Goal: Information Seeking & Learning: Learn about a topic

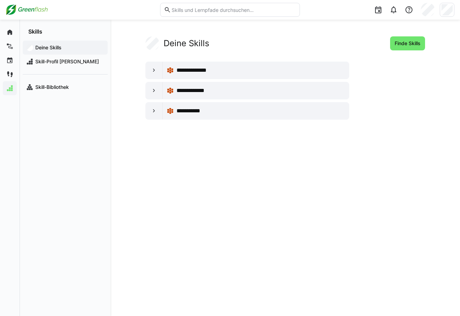
click at [27, 7] on img at bounding box center [27, 9] width 42 height 11
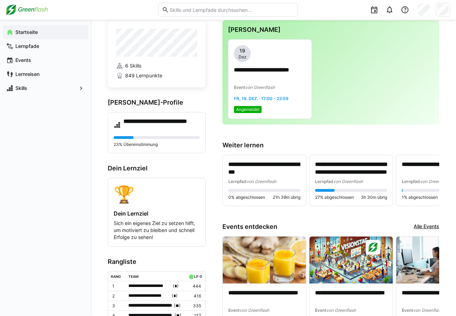
scroll to position [28, 0]
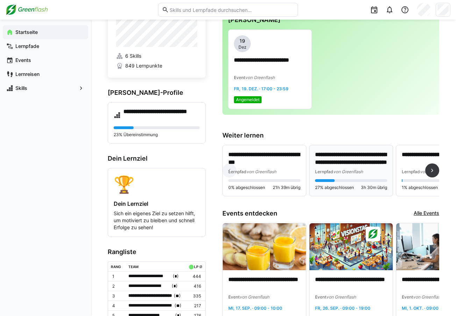
click at [319, 159] on p "**********" at bounding box center [351, 159] width 72 height 16
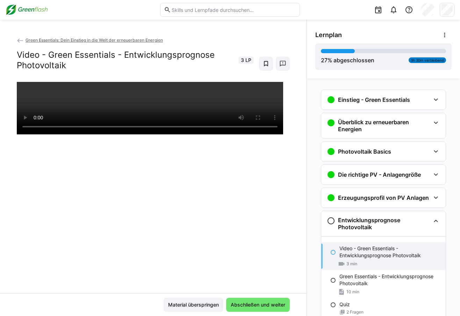
scroll to position [132, 0]
